Goal: Navigation & Orientation: Find specific page/section

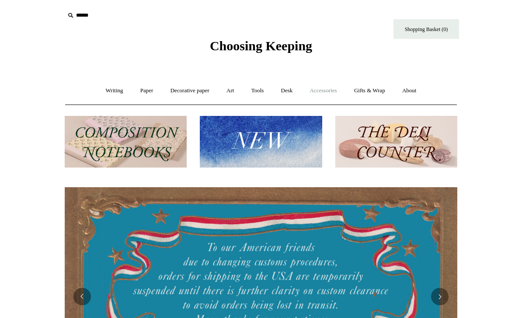
click at [317, 89] on link "Accessories +" at bounding box center [323, 90] width 43 height 23
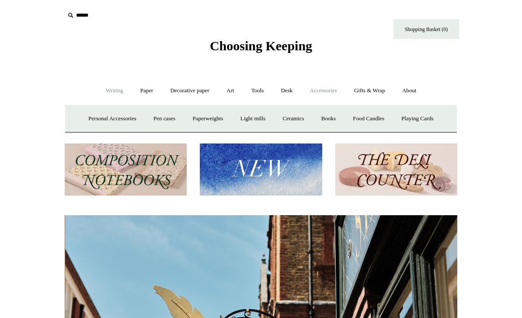
scroll to position [0, 393]
click at [111, 90] on link "Writing +" at bounding box center [114, 90] width 33 height 23
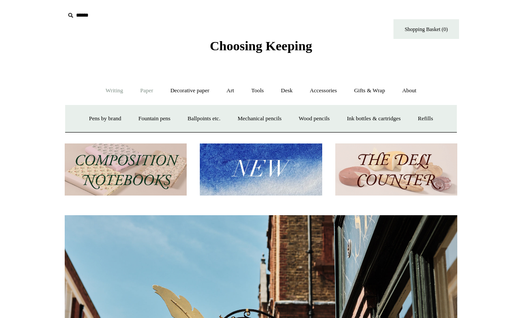
click at [150, 93] on link "Paper +" at bounding box center [146, 90] width 29 height 23
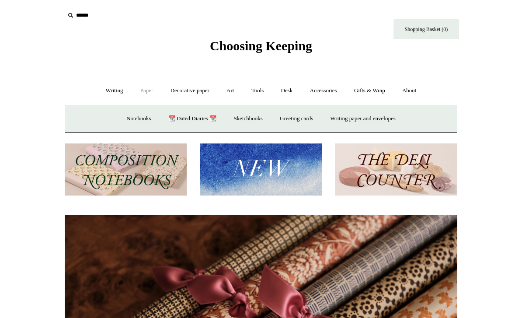
scroll to position [0, 785]
click at [147, 88] on link "Paper -" at bounding box center [146, 90] width 29 height 23
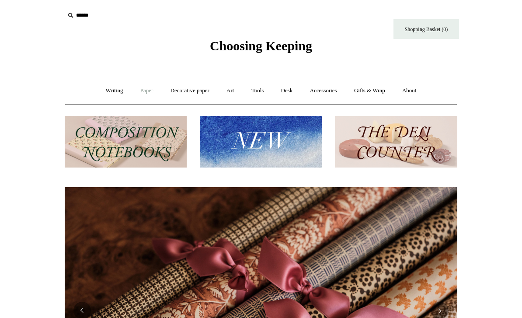
click at [146, 92] on link "Paper +" at bounding box center [146, 90] width 29 height 23
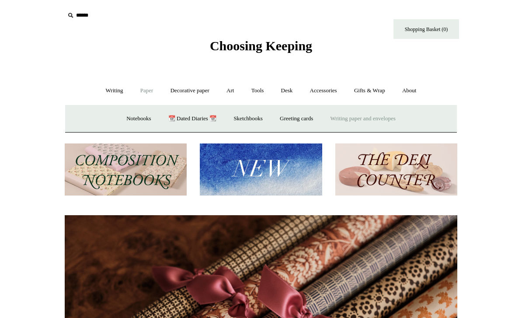
click at [350, 120] on link "Writing paper and envelopes +" at bounding box center [363, 118] width 81 height 23
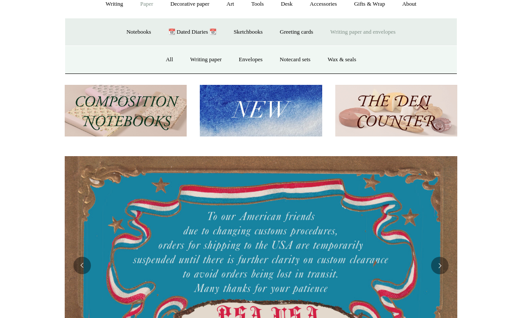
scroll to position [80, 0]
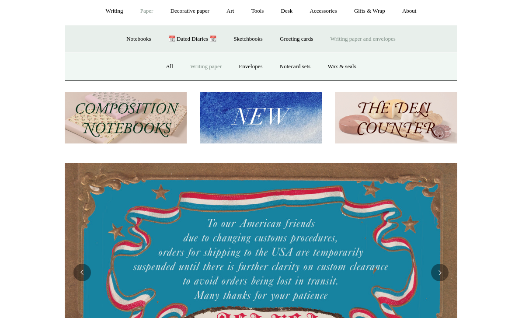
click at [212, 66] on link "Writing paper" at bounding box center [205, 66] width 47 height 23
click at [303, 67] on link "Notecard sets" at bounding box center [295, 66] width 46 height 23
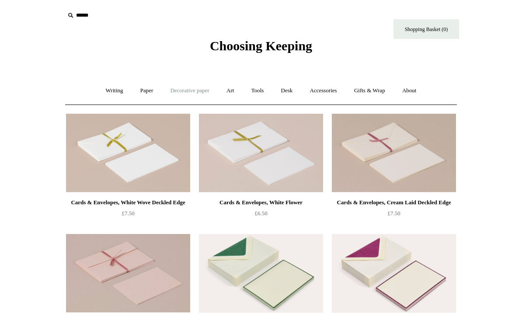
click at [178, 88] on link "Decorative paper +" at bounding box center [190, 90] width 55 height 23
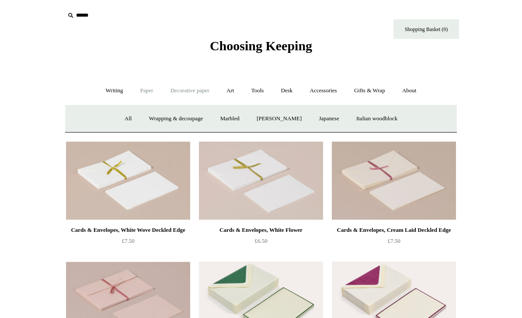
click at [143, 92] on link "Paper +" at bounding box center [146, 90] width 29 height 23
click at [337, 118] on link "Writing paper and envelopes +" at bounding box center [363, 118] width 81 height 23
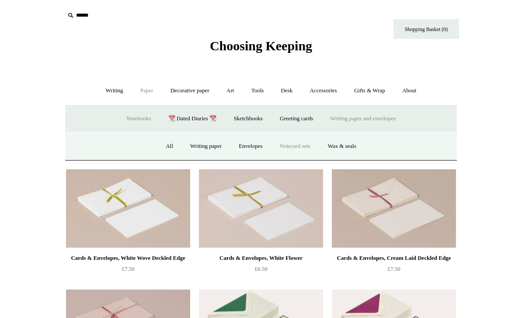
click at [132, 117] on link "Notebooks +" at bounding box center [138, 118] width 40 height 23
click at [135, 118] on link "Notebooks -" at bounding box center [138, 118] width 40 height 23
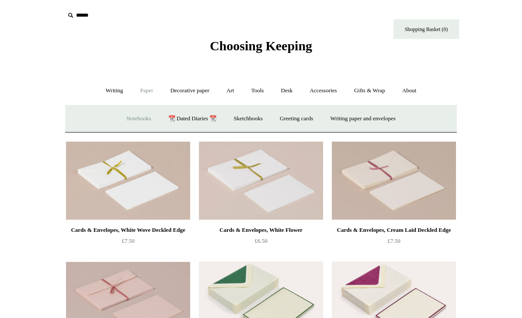
click at [135, 118] on link "Notebooks +" at bounding box center [138, 118] width 40 height 23
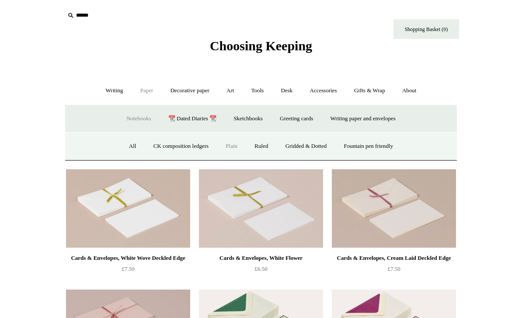
click at [230, 146] on link "Plain" at bounding box center [232, 146] width 28 height 23
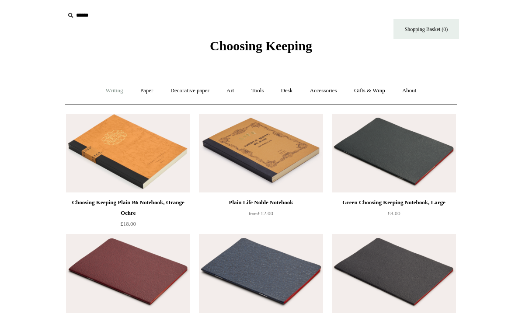
click at [114, 91] on link "Writing +" at bounding box center [114, 90] width 33 height 23
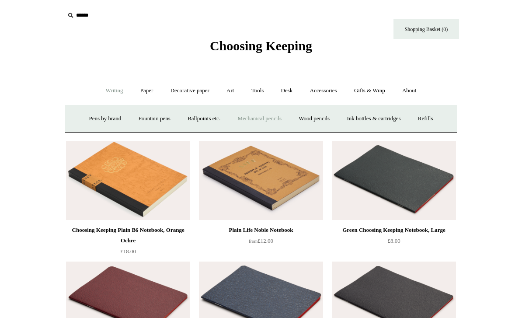
click at [251, 121] on link "Mechanical pencils +" at bounding box center [260, 118] width 60 height 23
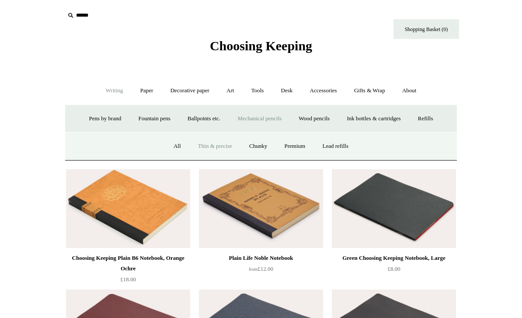
click at [203, 143] on link "Thin & precise" at bounding box center [215, 146] width 50 height 23
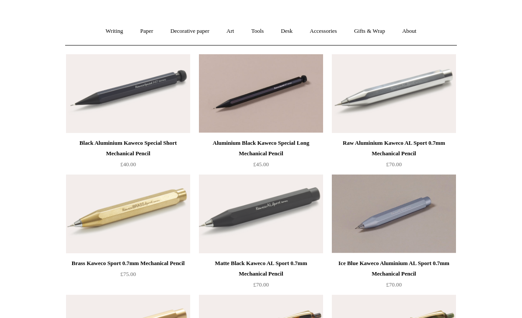
scroll to position [59, 0]
click at [369, 115] on img at bounding box center [394, 94] width 124 height 79
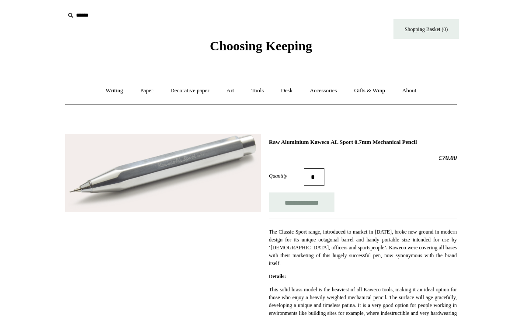
click at [214, 164] on img at bounding box center [163, 173] width 196 height 78
